Goal: Task Accomplishment & Management: Use online tool/utility

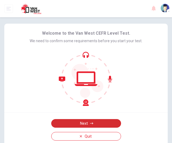
scroll to position [23, 0]
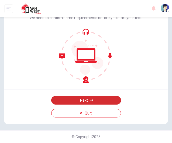
click at [79, 103] on button "Next" at bounding box center [86, 100] width 70 height 9
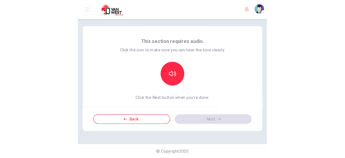
scroll to position [0, 0]
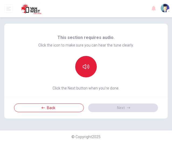
click at [85, 70] on icon "button" at bounding box center [86, 67] width 6 height 6
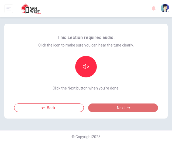
click at [113, 108] on button "Next" at bounding box center [123, 108] width 70 height 9
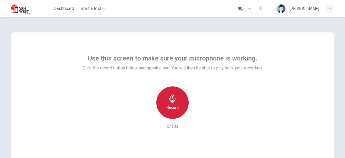
click at [164, 111] on div "Record" at bounding box center [172, 102] width 32 height 32
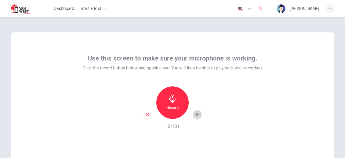
click at [172, 114] on icon "button" at bounding box center [198, 114] width 2 height 3
click at [169, 99] on icon "button" at bounding box center [172, 98] width 6 height 9
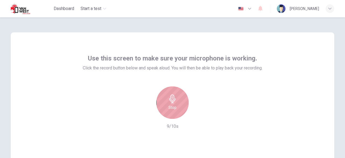
click at [169, 104] on h6 "Stop" at bounding box center [173, 107] width 8 height 6
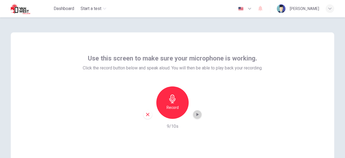
click at [172, 114] on icon "button" at bounding box center [197, 114] width 5 height 5
click at [172, 116] on icon "button" at bounding box center [197, 114] width 5 height 5
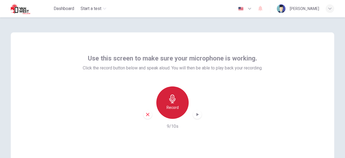
click at [169, 98] on icon "button" at bounding box center [172, 98] width 9 height 9
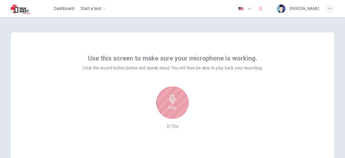
click at [169, 98] on icon "button" at bounding box center [172, 98] width 9 height 9
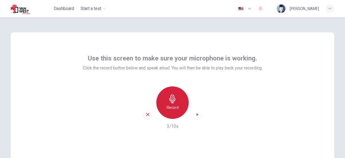
click at [169, 98] on icon "button" at bounding box center [172, 98] width 9 height 9
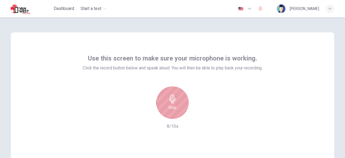
click at [169, 98] on icon "button" at bounding box center [172, 98] width 9 height 9
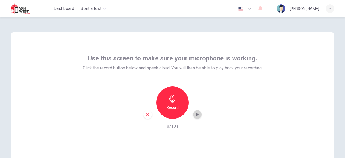
click at [172, 115] on icon "button" at bounding box center [197, 114] width 5 height 5
click at [169, 102] on icon "button" at bounding box center [172, 98] width 9 height 9
click at [172, 115] on icon "button" at bounding box center [198, 114] width 2 height 3
click at [172, 115] on icon "button" at bounding box center [197, 114] width 5 height 5
click at [172, 115] on icon "button" at bounding box center [198, 114] width 2 height 3
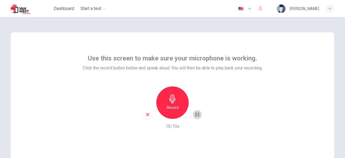
click at [172, 115] on icon "button" at bounding box center [197, 114] width 5 height 5
click at [172, 115] on icon "button" at bounding box center [198, 114] width 2 height 3
click at [172, 115] on icon "button" at bounding box center [197, 114] width 5 height 5
click at [172, 115] on icon "button" at bounding box center [198, 114] width 2 height 3
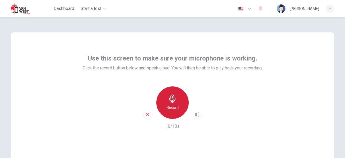
click at [168, 102] on icon "button" at bounding box center [172, 98] width 9 height 9
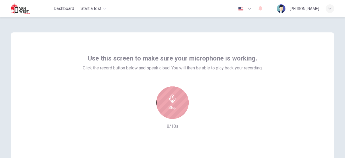
click at [168, 102] on icon "button" at bounding box center [172, 98] width 9 height 9
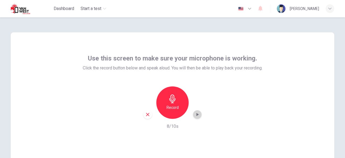
click at [172, 115] on icon "button" at bounding box center [198, 114] width 2 height 3
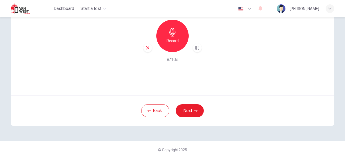
scroll to position [30, 0]
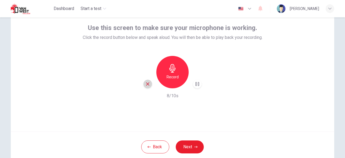
click at [146, 81] on icon "button" at bounding box center [147, 83] width 5 height 5
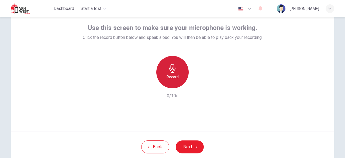
click at [167, 77] on h6 "Record" at bounding box center [173, 77] width 12 height 6
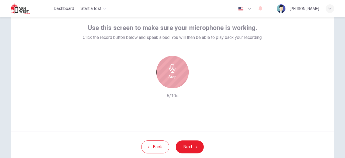
click at [166, 77] on div "Stop" at bounding box center [172, 72] width 32 height 32
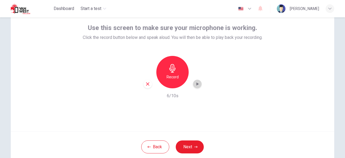
click at [172, 87] on div "button" at bounding box center [197, 84] width 9 height 9
click at [148, 84] on icon "button" at bounding box center [147, 83] width 5 height 5
click at [172, 69] on div "Record" at bounding box center [172, 72] width 32 height 32
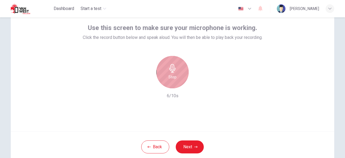
click at [172, 69] on div "Stop" at bounding box center [172, 72] width 32 height 32
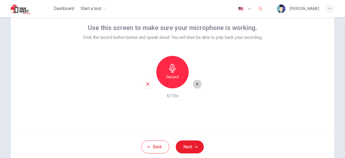
click at [172, 84] on icon "button" at bounding box center [197, 83] width 5 height 5
click at [145, 84] on icon "button" at bounding box center [147, 83] width 5 height 5
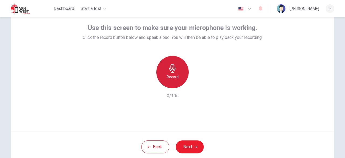
click at [172, 82] on div "Record" at bounding box center [172, 72] width 32 height 32
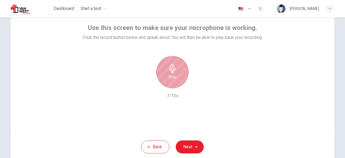
click at [172, 82] on div "Stop" at bounding box center [172, 72] width 32 height 32
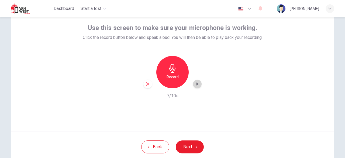
click at [172, 84] on icon "button" at bounding box center [198, 83] width 2 height 3
click at [172, 143] on button "Next" at bounding box center [190, 146] width 28 height 13
